Goal: Navigation & Orientation: Go to known website

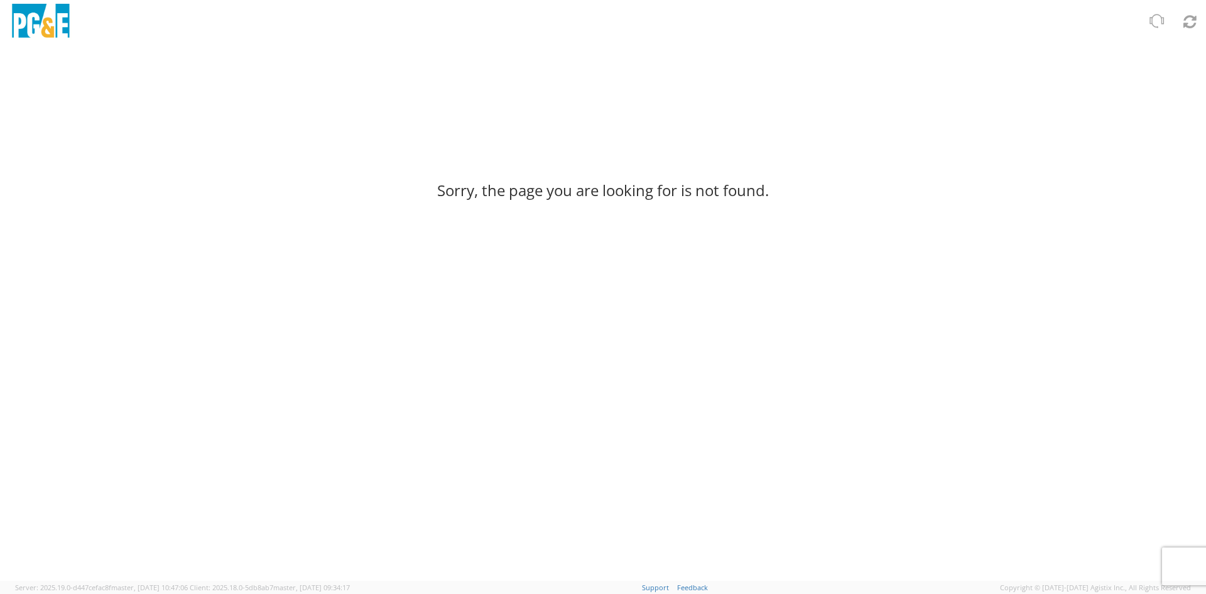
click at [554, 197] on h3 "Sorry, the page you are looking for is not found." at bounding box center [603, 190] width 332 height 16
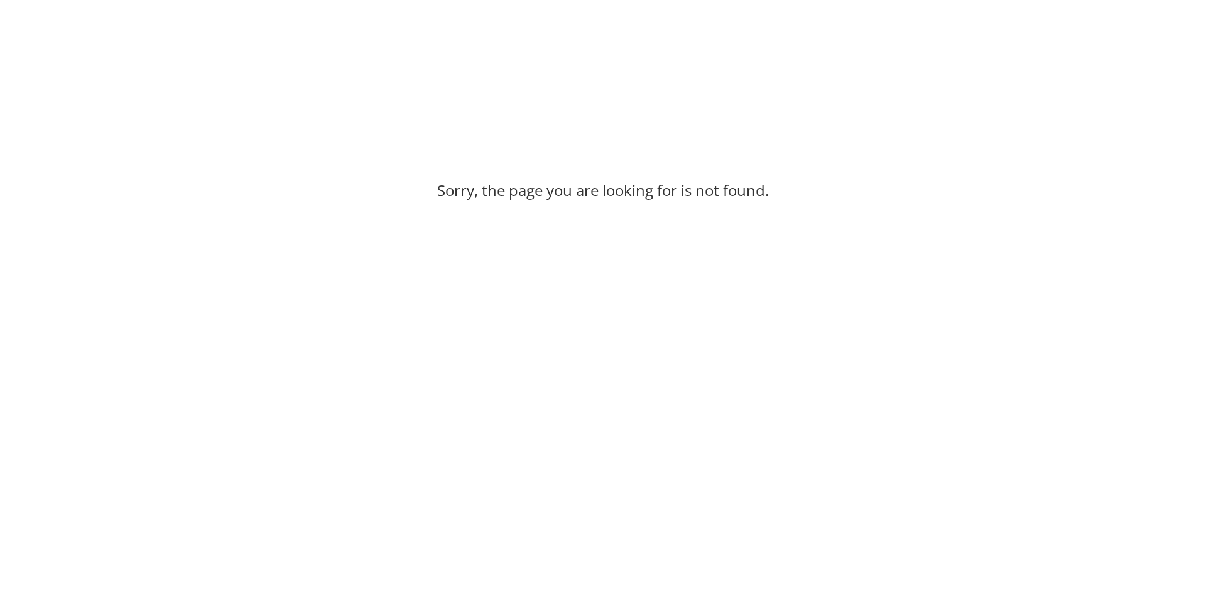
click at [335, 80] on div "Sorry, the page you are looking for is not found." at bounding box center [603, 187] width 1206 height 286
click at [697, 158] on div "Sorry, the page you are looking for is not found." at bounding box center [602, 187] width 1187 height 286
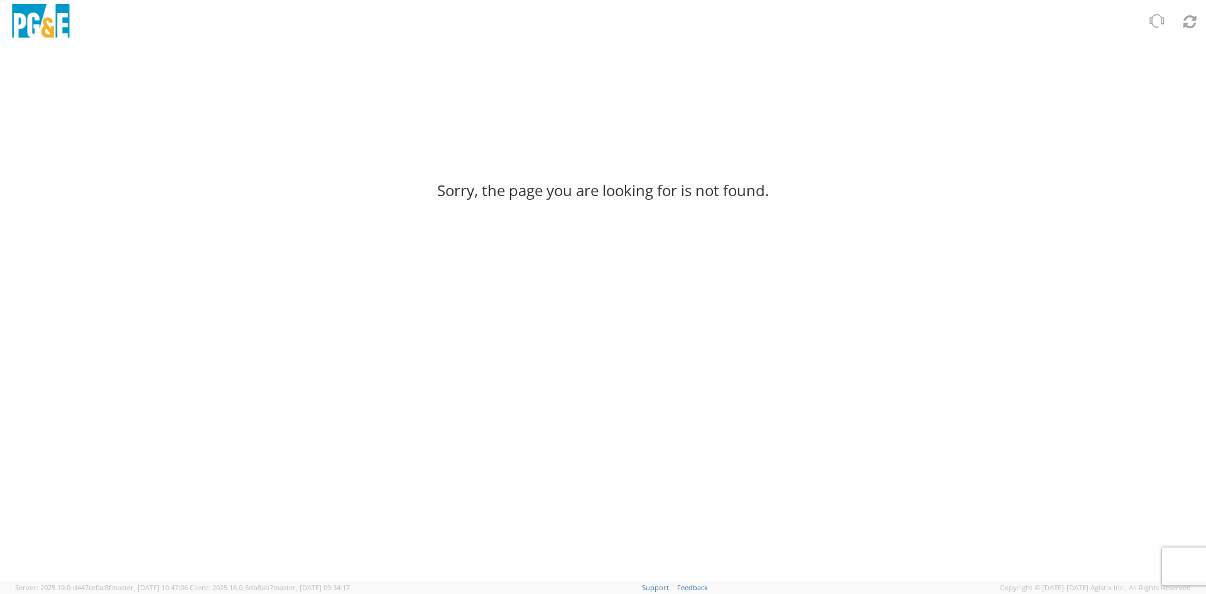
drag, startPoint x: 213, startPoint y: 57, endPoint x: 354, endPoint y: 33, distance: 143.2
click at [213, 57] on div "Sorry, the page you are looking for is not found." at bounding box center [602, 187] width 1187 height 286
